Goal: Information Seeking & Learning: Learn about a topic

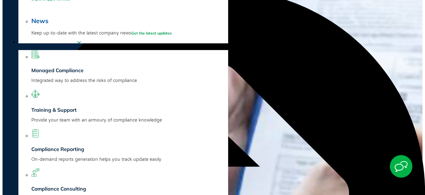
scroll to position [105, 0]
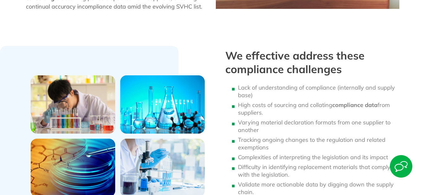
scroll to position [375, 0]
